Goal: Transaction & Acquisition: Book appointment/travel/reservation

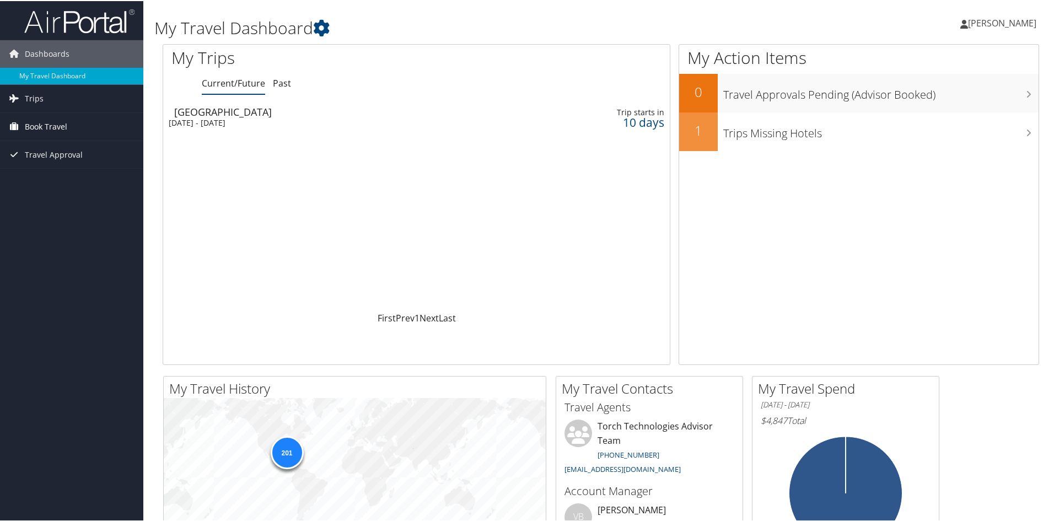
click at [29, 120] on span "Book Travel" at bounding box center [46, 126] width 42 height 28
click at [55, 179] on link "Book/Manage Online Trips" at bounding box center [71, 181] width 143 height 17
click at [56, 175] on link "Book/Manage Online Trips" at bounding box center [71, 181] width 143 height 17
click at [50, 184] on link "Book/Manage Online Trips" at bounding box center [71, 181] width 143 height 17
